Goal: Transaction & Acquisition: Purchase product/service

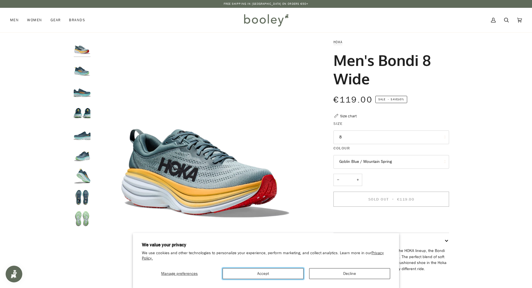
click at [285, 272] on button "Accept" at bounding box center [263, 273] width 81 height 11
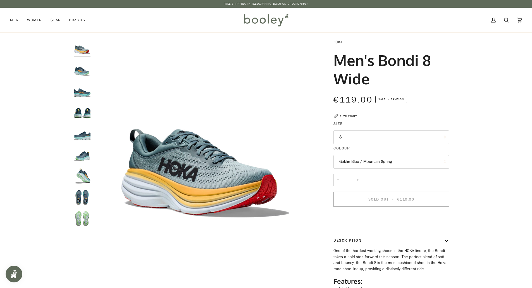
click at [406, 136] on button "8" at bounding box center [391, 137] width 116 height 14
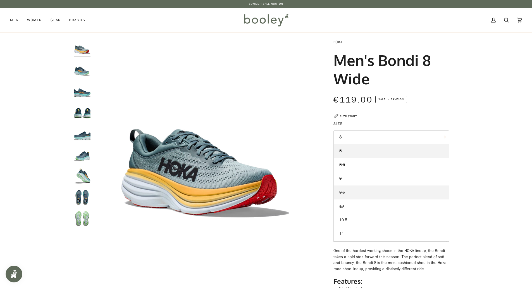
click at [377, 191] on link "9.5" at bounding box center [391, 192] width 115 height 14
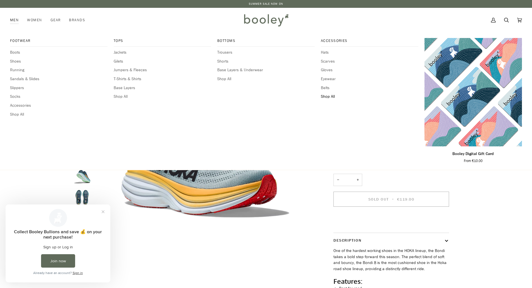
click at [332, 97] on span "Shop All" at bounding box center [369, 97] width 97 height 6
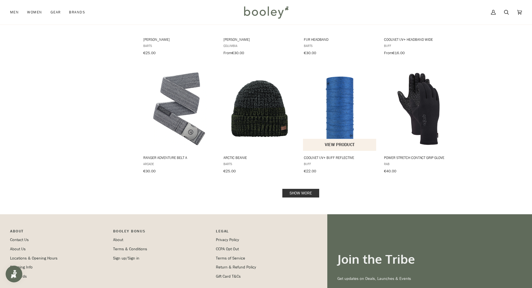
scroll to position [574, 0]
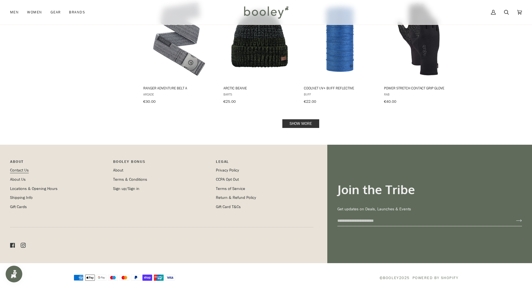
click at [18, 168] on link "Contact Us" at bounding box center [19, 170] width 19 height 5
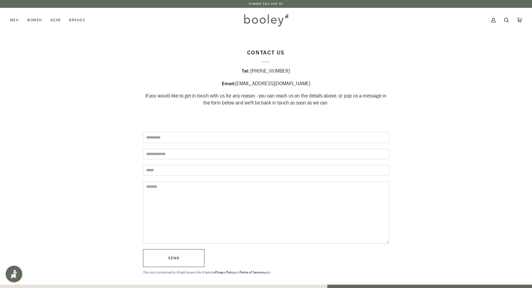
click at [286, 20] on img at bounding box center [266, 20] width 49 height 16
click at [282, 20] on img at bounding box center [266, 20] width 49 height 16
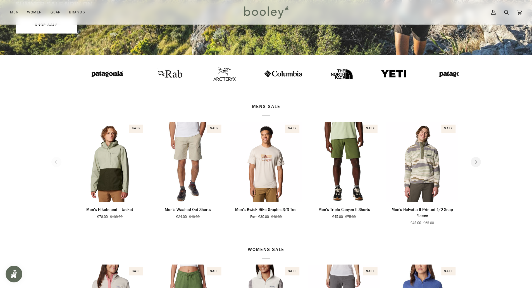
scroll to position [335, 0]
